Goal: Find specific page/section: Find specific page/section

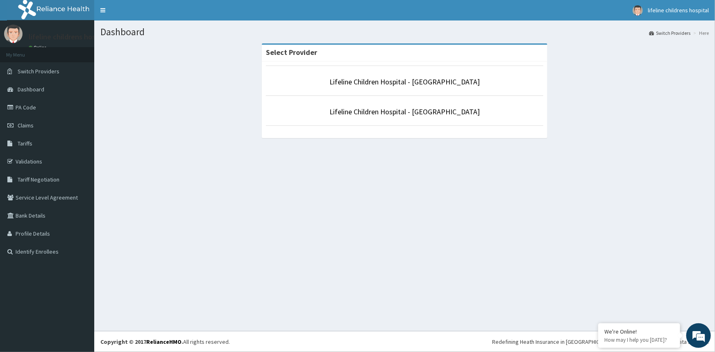
click at [436, 77] on p "Lifeline Children Hospital - [GEOGRAPHIC_DATA]" at bounding box center [405, 82] width 278 height 11
click at [435, 84] on link "Lifeline Children Hospital - [GEOGRAPHIC_DATA]" at bounding box center [404, 81] width 150 height 9
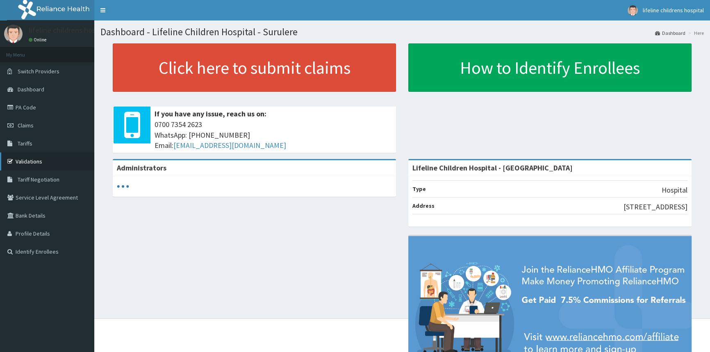
click at [24, 160] on link "Validations" at bounding box center [47, 161] width 94 height 18
